Goal: Task Accomplishment & Management: Manage account settings

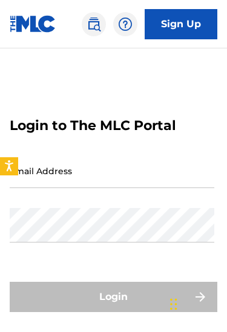
click at [187, 171] on input "Email Address" at bounding box center [112, 170] width 204 height 34
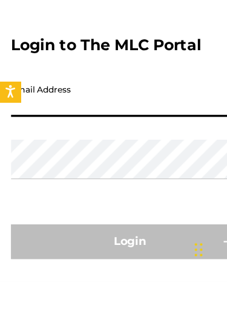
scroll to position [44, 0]
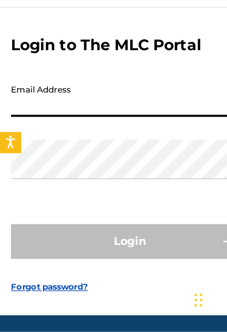
type input "[EMAIL_ADDRESS][DOMAIN_NAME]"
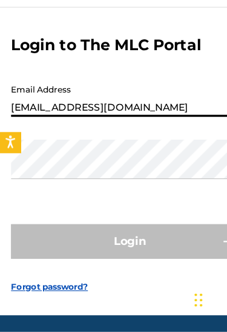
scroll to position [44, 0]
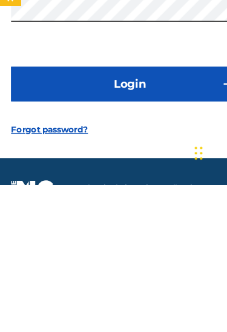
click at [182, 228] on button "Login" at bounding box center [113, 243] width 207 height 30
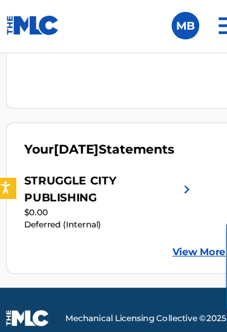
scroll to position [1280, 0]
click at [181, 225] on link "View More" at bounding box center [178, 222] width 47 height 13
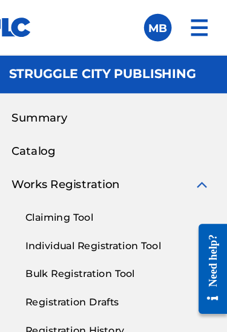
click at [188, 30] on img at bounding box center [202, 24] width 29 height 29
click at [188, 27] on img at bounding box center [202, 24] width 29 height 29
click at [188, 25] on img at bounding box center [202, 24] width 29 height 29
click at [188, 24] on img at bounding box center [202, 24] width 29 height 29
click at [188, 26] on img at bounding box center [202, 24] width 29 height 29
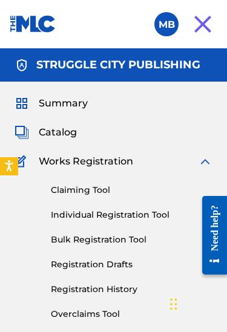
click at [160, 26] on label at bounding box center [166, 24] width 24 height 24
click at [166, 24] on input "MB [PERSON_NAME] [EMAIL_ADDRESS][DOMAIN_NAME] Notification Preferences Profile …" at bounding box center [166, 24] width 0 height 0
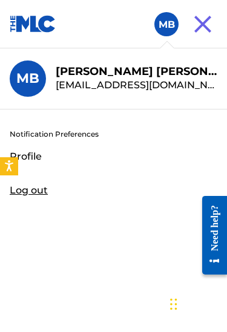
click at [201, 25] on img at bounding box center [202, 24] width 29 height 29
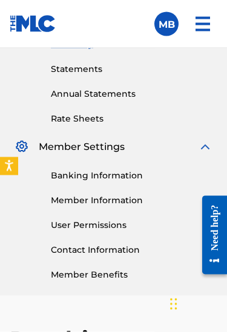
scroll to position [410, 0]
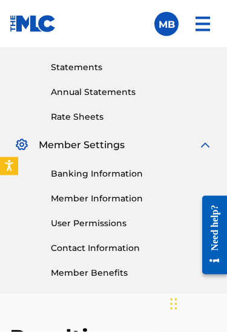
click at [135, 176] on link "Banking Information" at bounding box center [131, 173] width 161 height 13
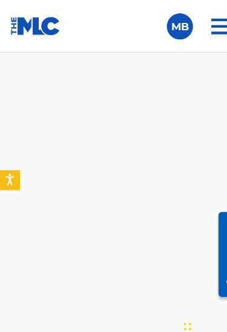
scroll to position [1260, 0]
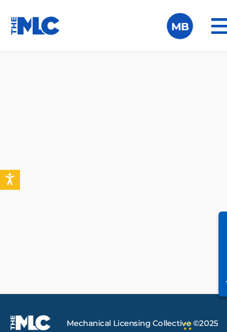
click at [131, 282] on footer "Mechanical Licensing Collective © 2025 Need Help? The MLC Website Portal Terms …" at bounding box center [113, 311] width 227 height 79
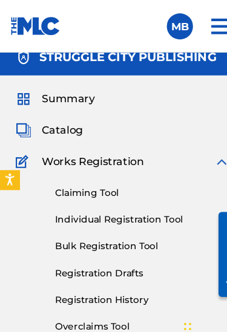
scroll to position [0, 0]
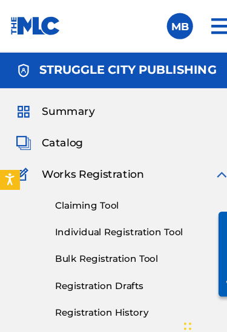
click at [65, 135] on span "Catalog" at bounding box center [58, 132] width 38 height 15
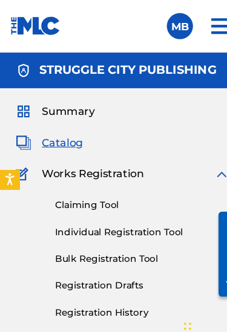
click at [45, 132] on span "Catalog" at bounding box center [58, 132] width 38 height 15
click at [198, 26] on img at bounding box center [202, 24] width 29 height 29
click at [50, 138] on span "Catalog" at bounding box center [58, 132] width 38 height 15
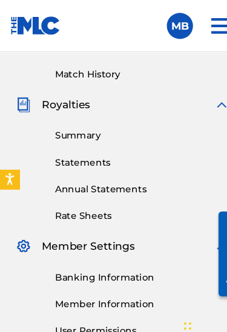
click at [82, 126] on link "Summary" at bounding box center [131, 126] width 161 height 13
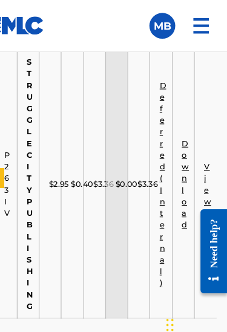
scroll to position [1241, 0]
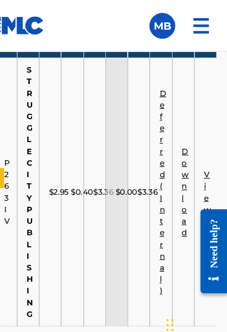
click at [205, 170] on link "View" at bounding box center [208, 179] width 7 height 42
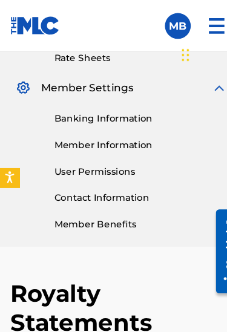
scroll to position [471, 0]
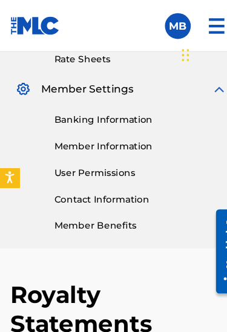
click at [71, 141] on link "Member Information" at bounding box center [131, 137] width 161 height 13
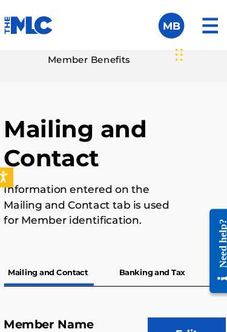
scroll to position [630, 0]
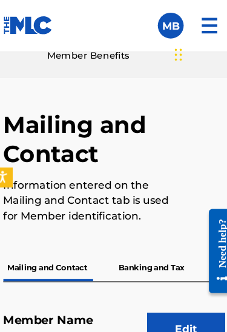
click at [147, 252] on p "Banking and Tax" at bounding box center [148, 250] width 69 height 25
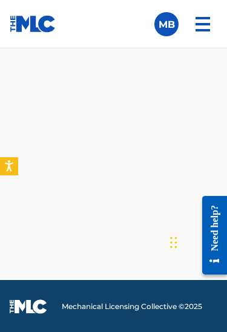
scroll to position [1254, 0]
